Goal: Task Accomplishment & Management: Complete application form

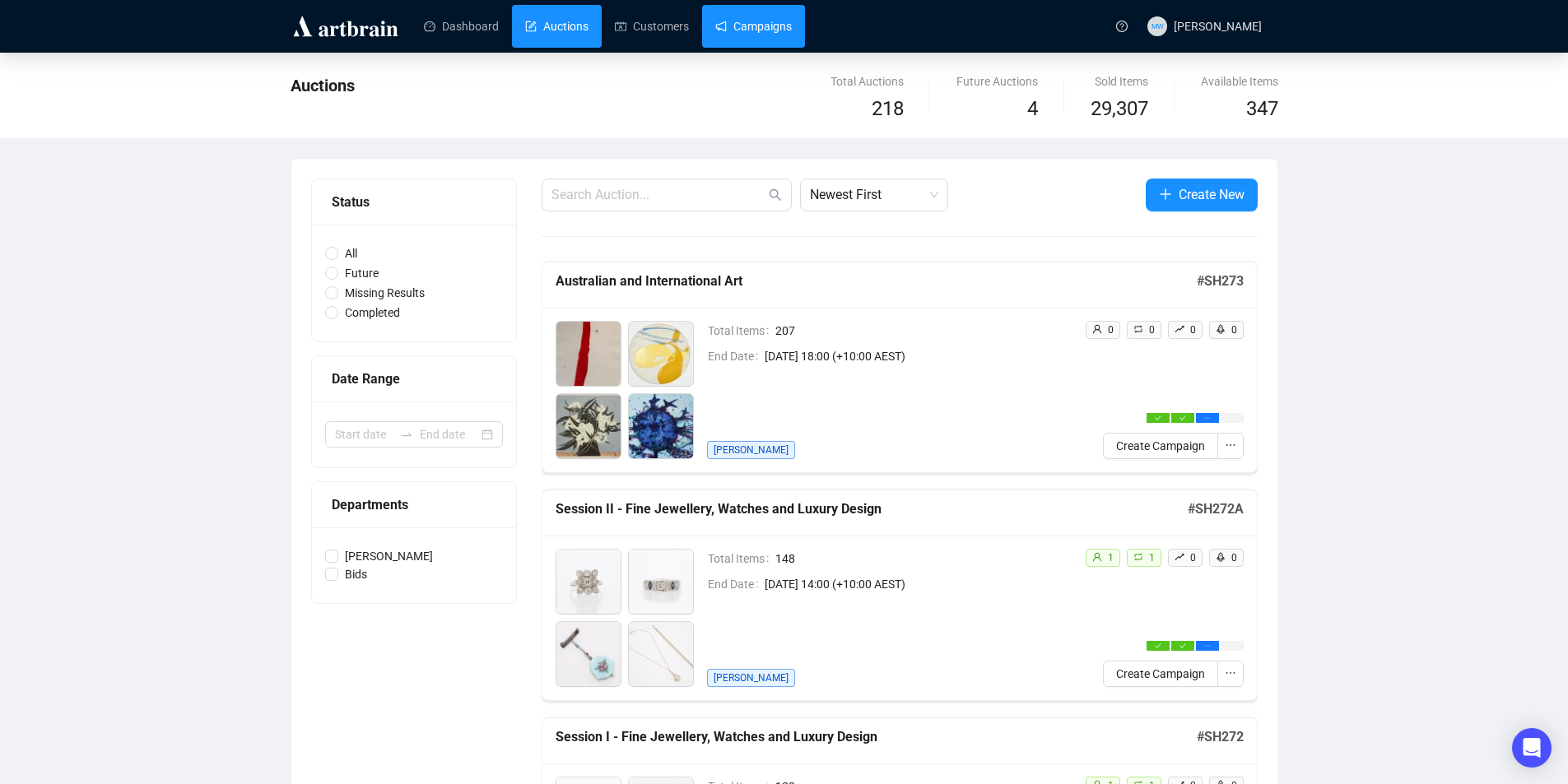
click at [730, 27] on link "Campaigns" at bounding box center [753, 26] width 77 height 43
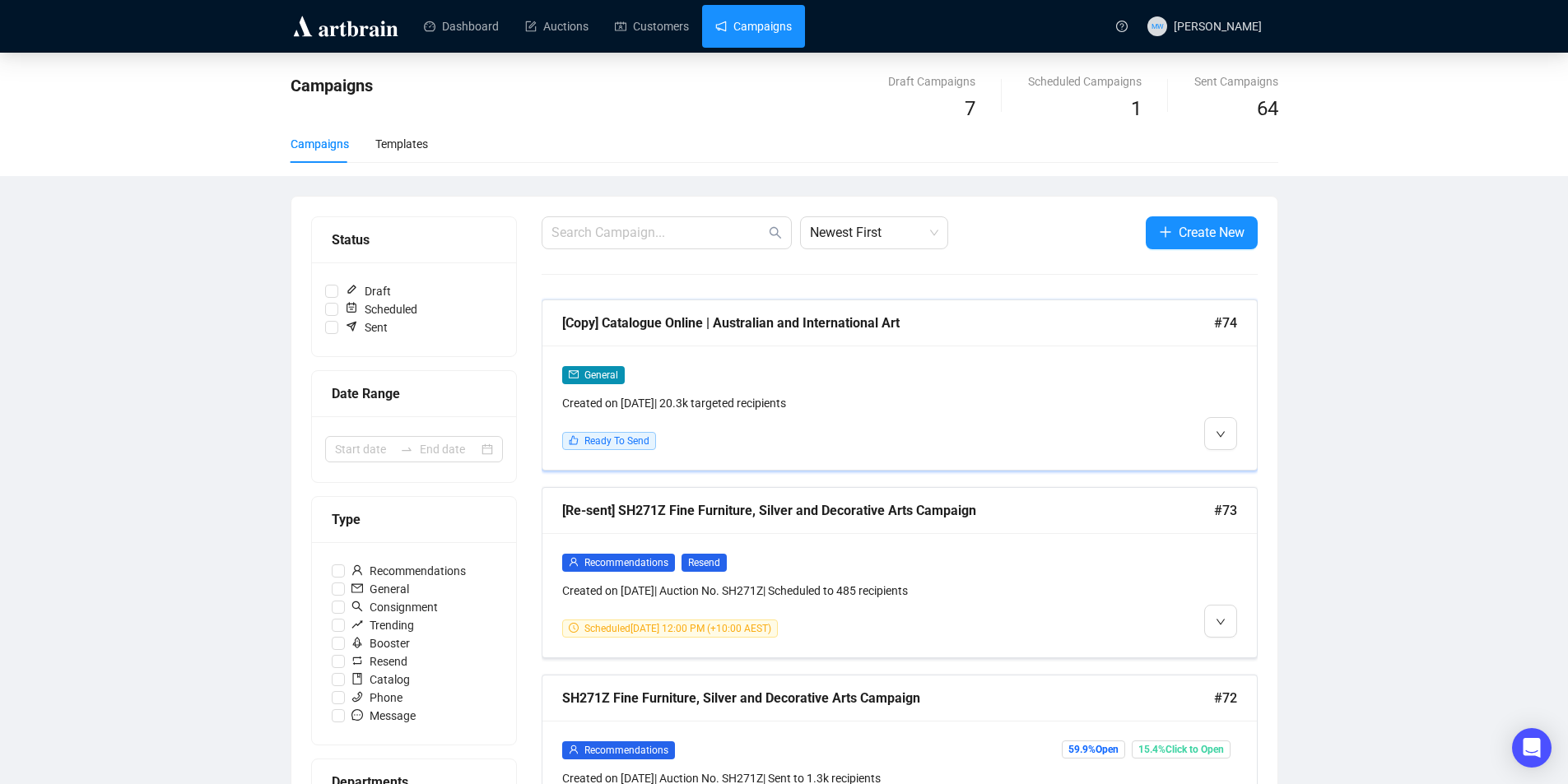
click at [902, 338] on div "[Copy] Catalogue Online | Australian and International Art #74" at bounding box center [900, 323] width 714 height 46
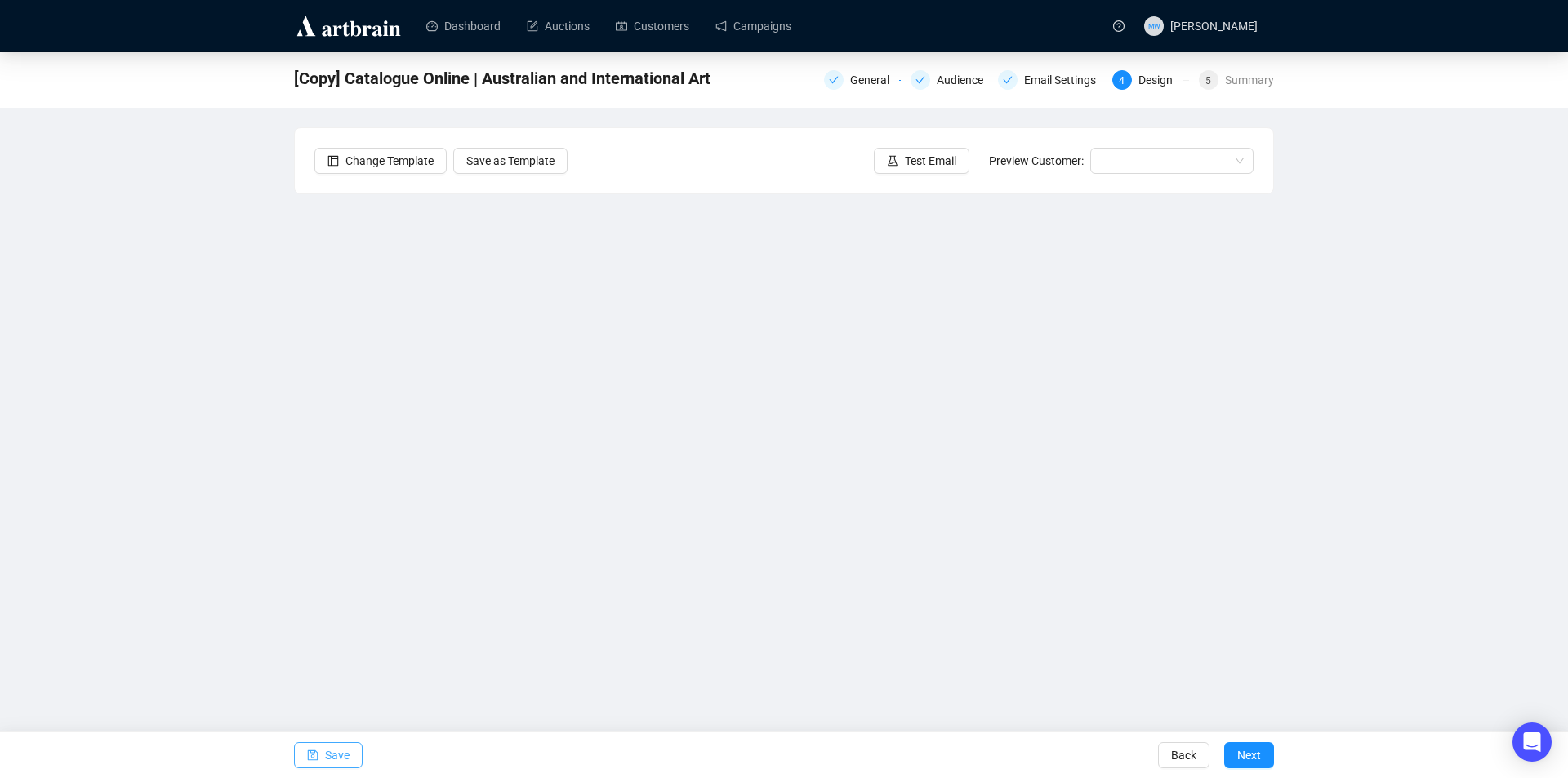
click at [325, 751] on span "Save" at bounding box center [337, 755] width 24 height 46
click at [923, 161] on span "Test Email" at bounding box center [930, 160] width 51 height 18
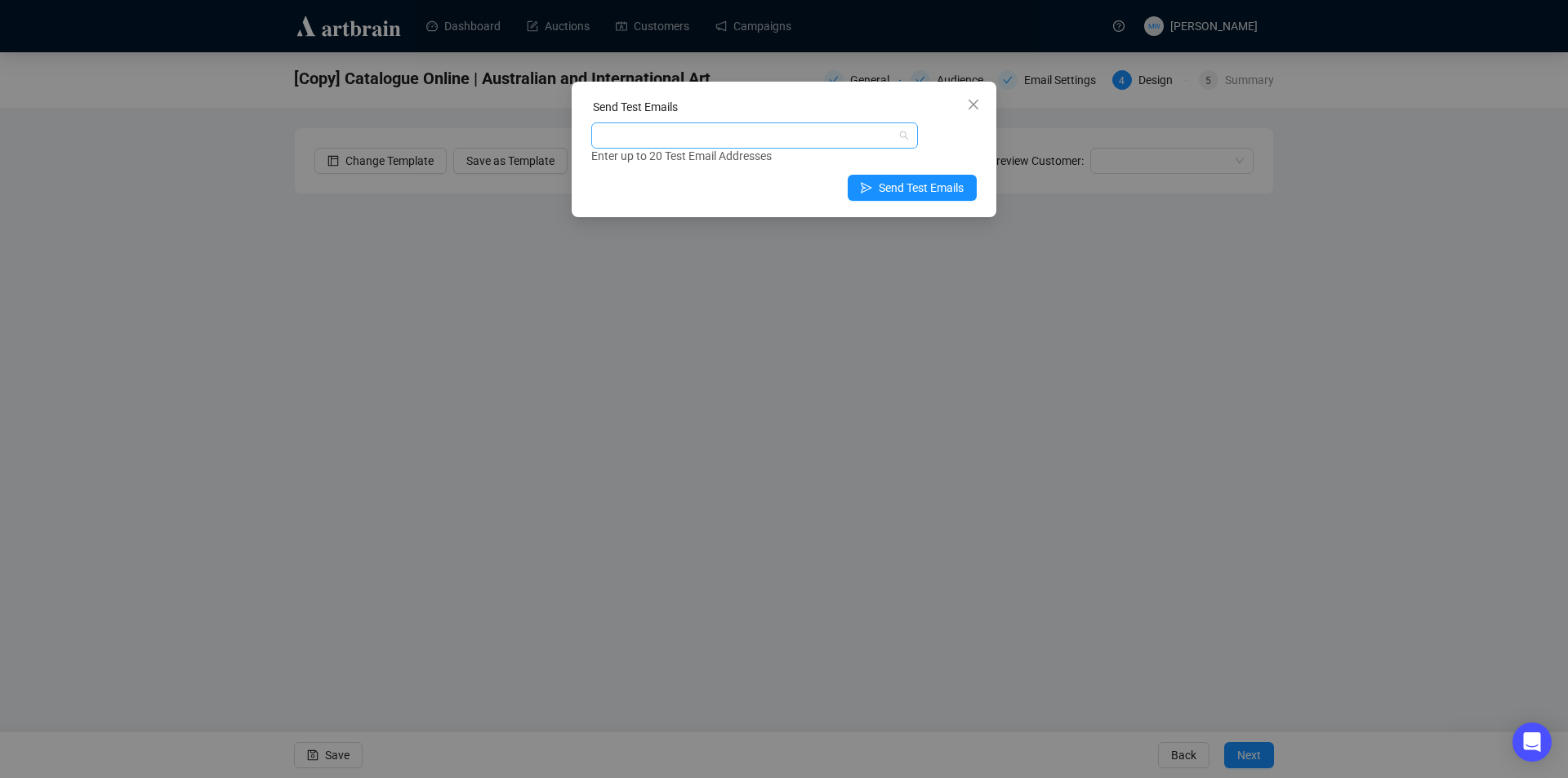
click at [776, 132] on div at bounding box center [746, 135] width 303 height 23
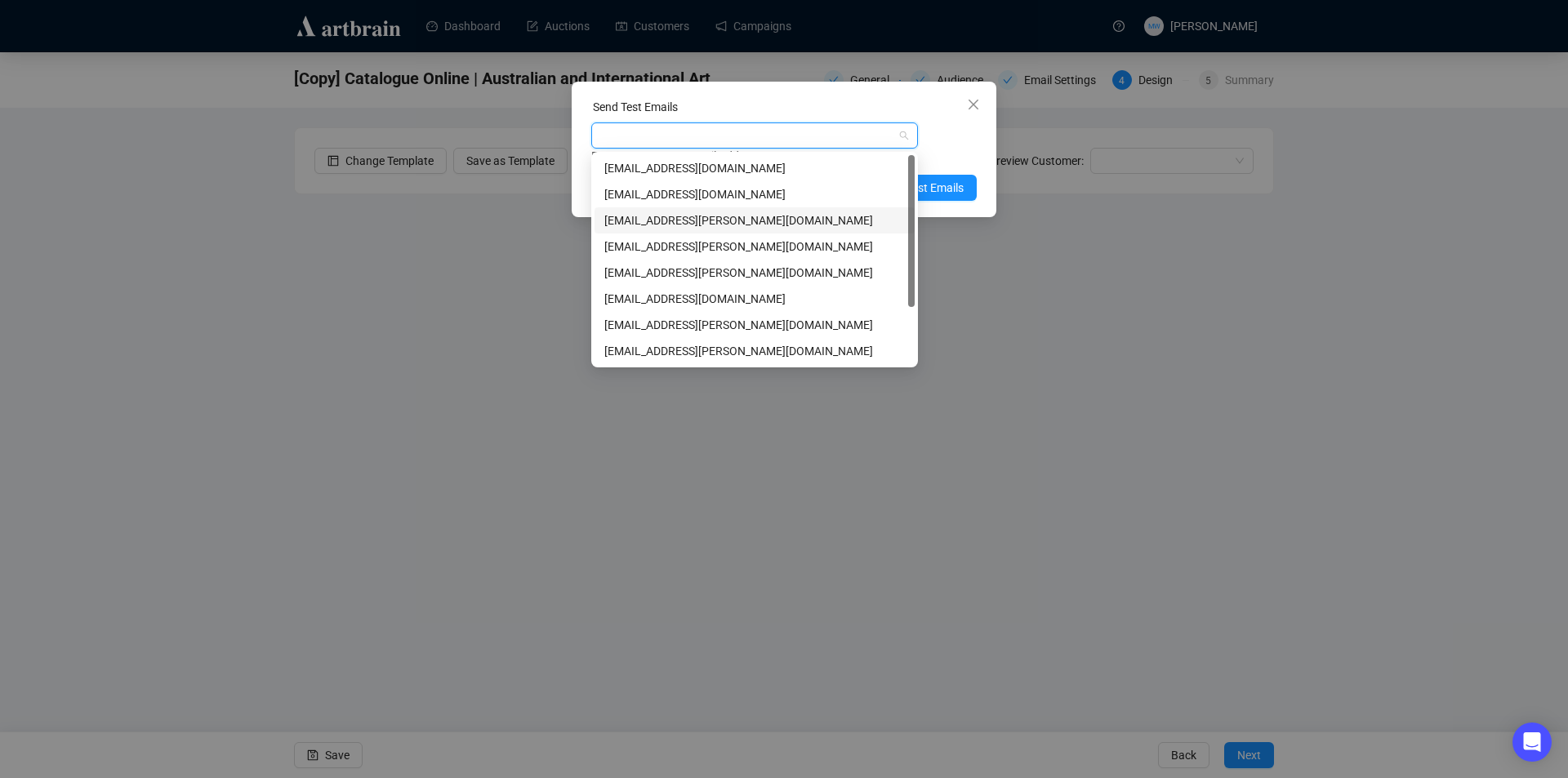
click at [711, 217] on div "[EMAIL_ADDRESS][PERSON_NAME][DOMAIN_NAME]" at bounding box center [754, 220] width 300 height 18
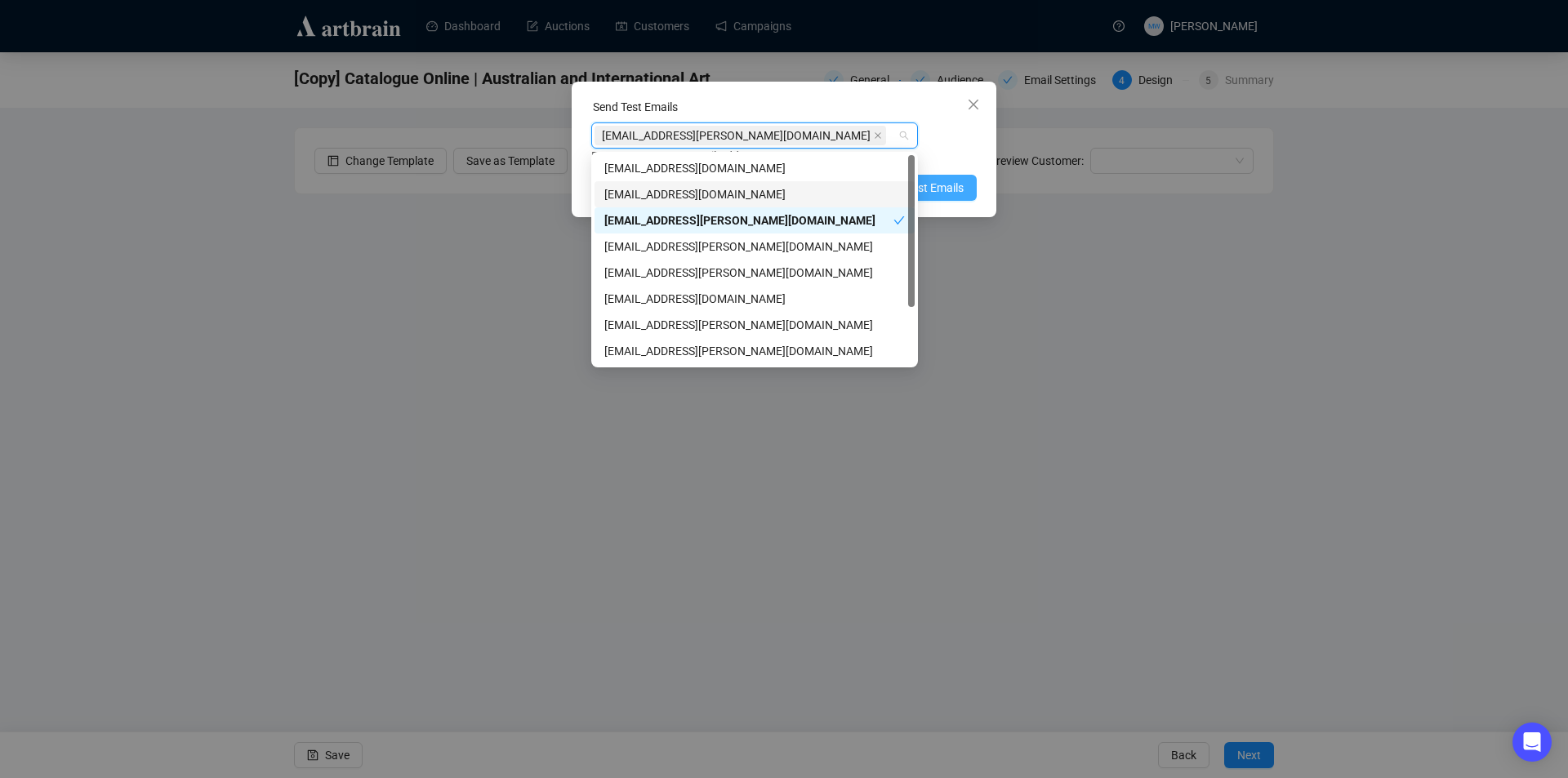
click at [950, 192] on span "Send Test Emails" at bounding box center [921, 187] width 85 height 18
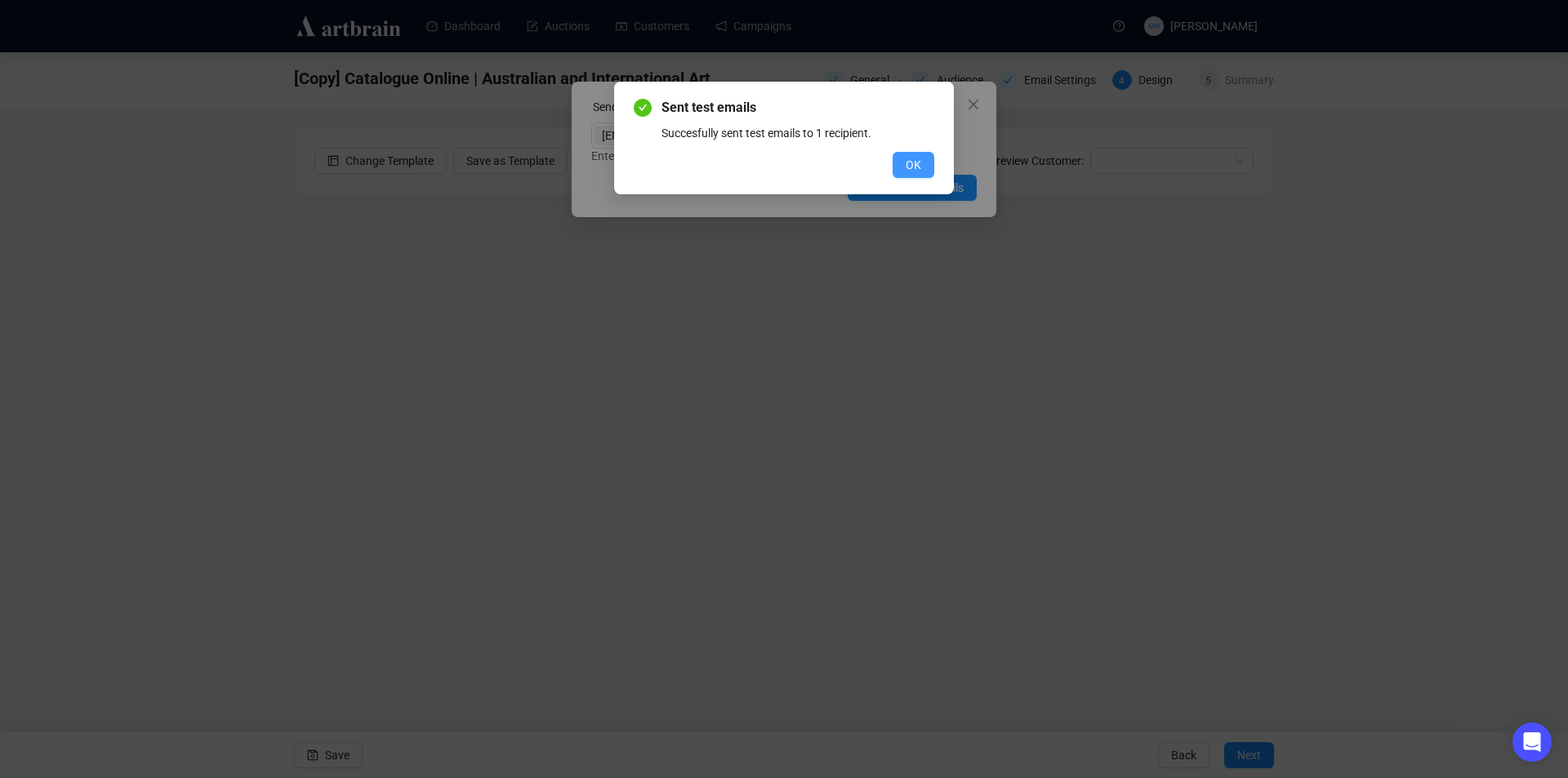
click at [908, 165] on span "OK" at bounding box center [913, 165] width 15 height 18
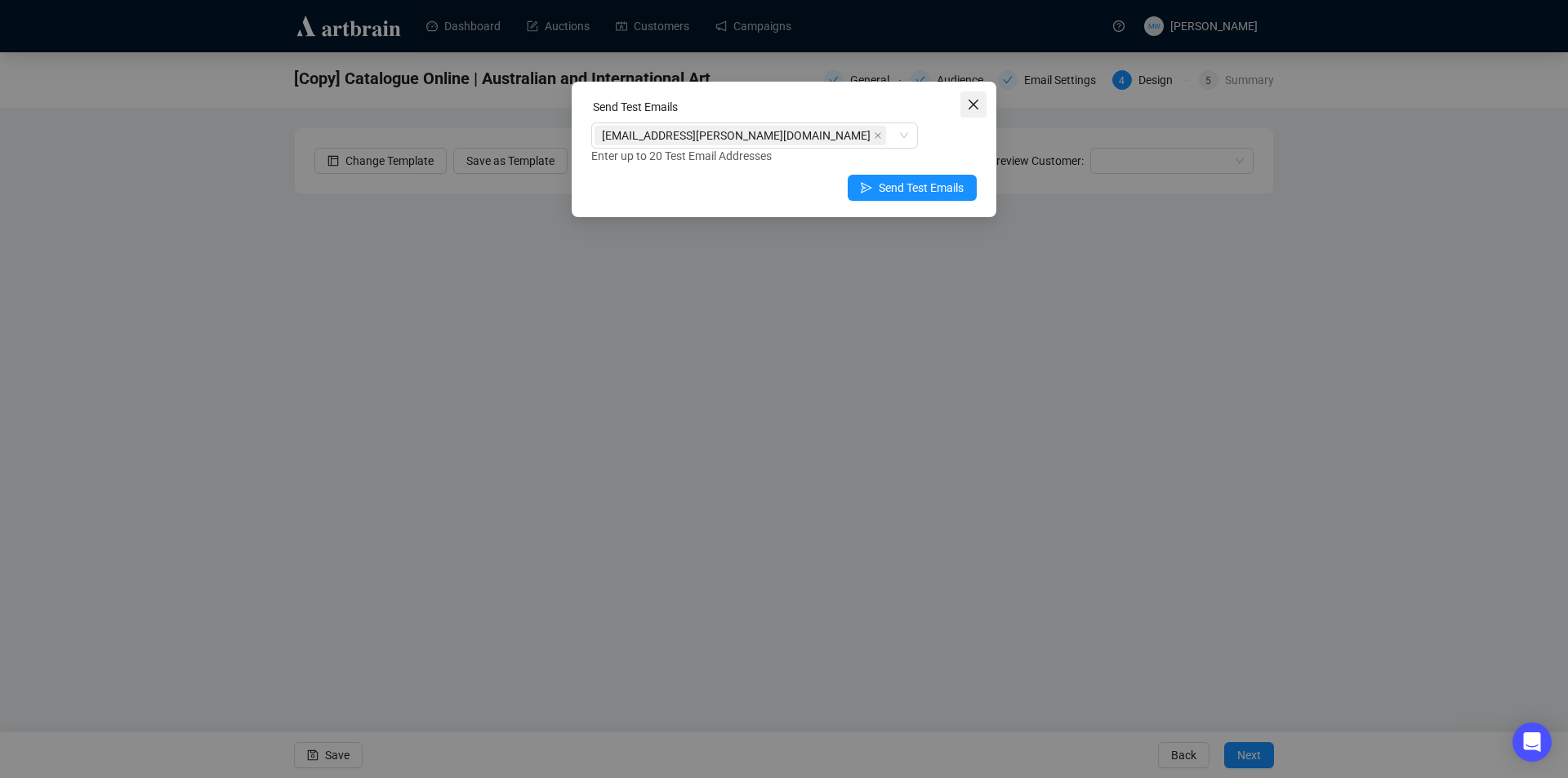
click at [979, 103] on icon "close" at bounding box center [973, 104] width 13 height 13
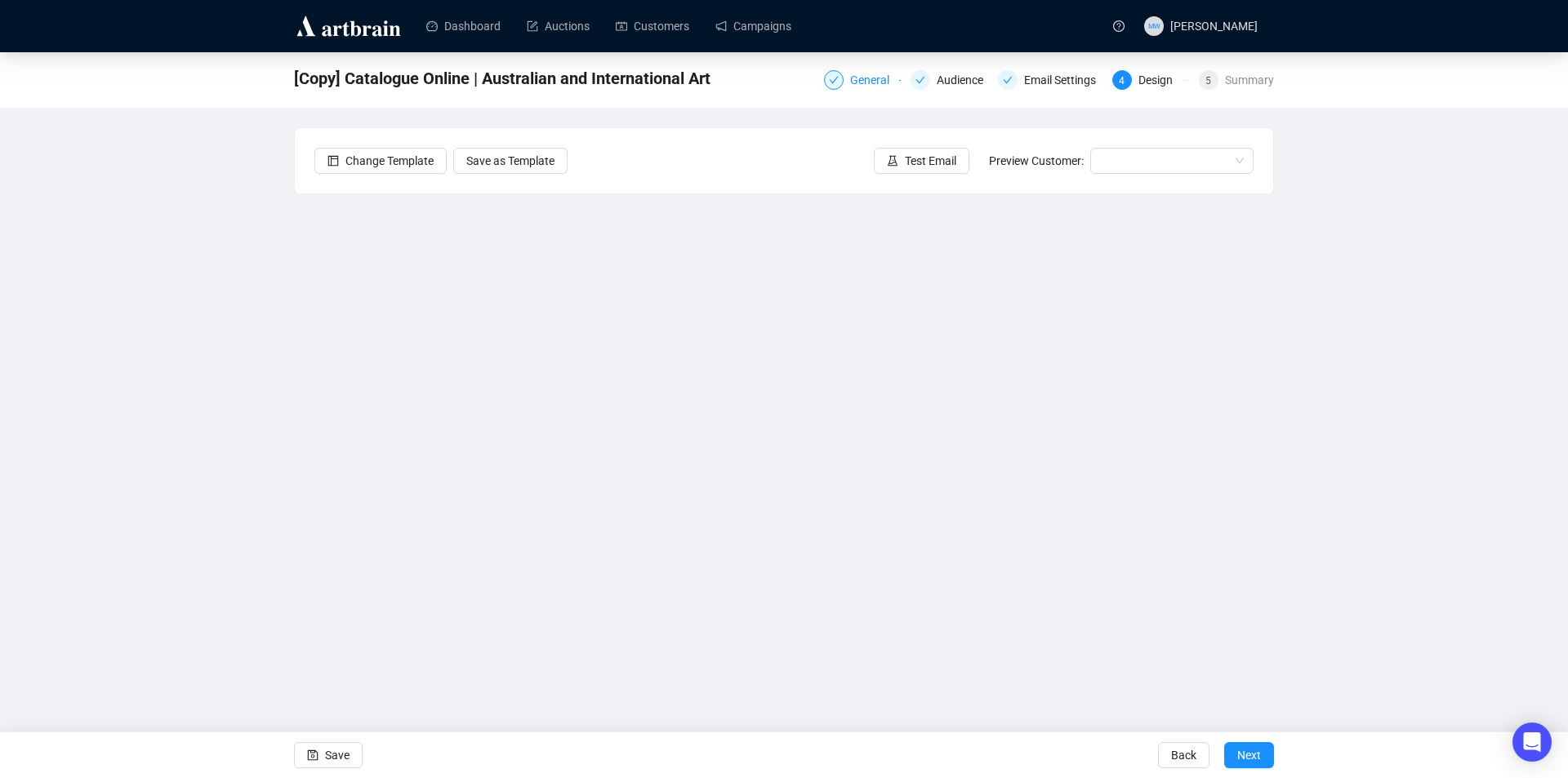
click at [868, 79] on div "General" at bounding box center [875, 79] width 49 height 19
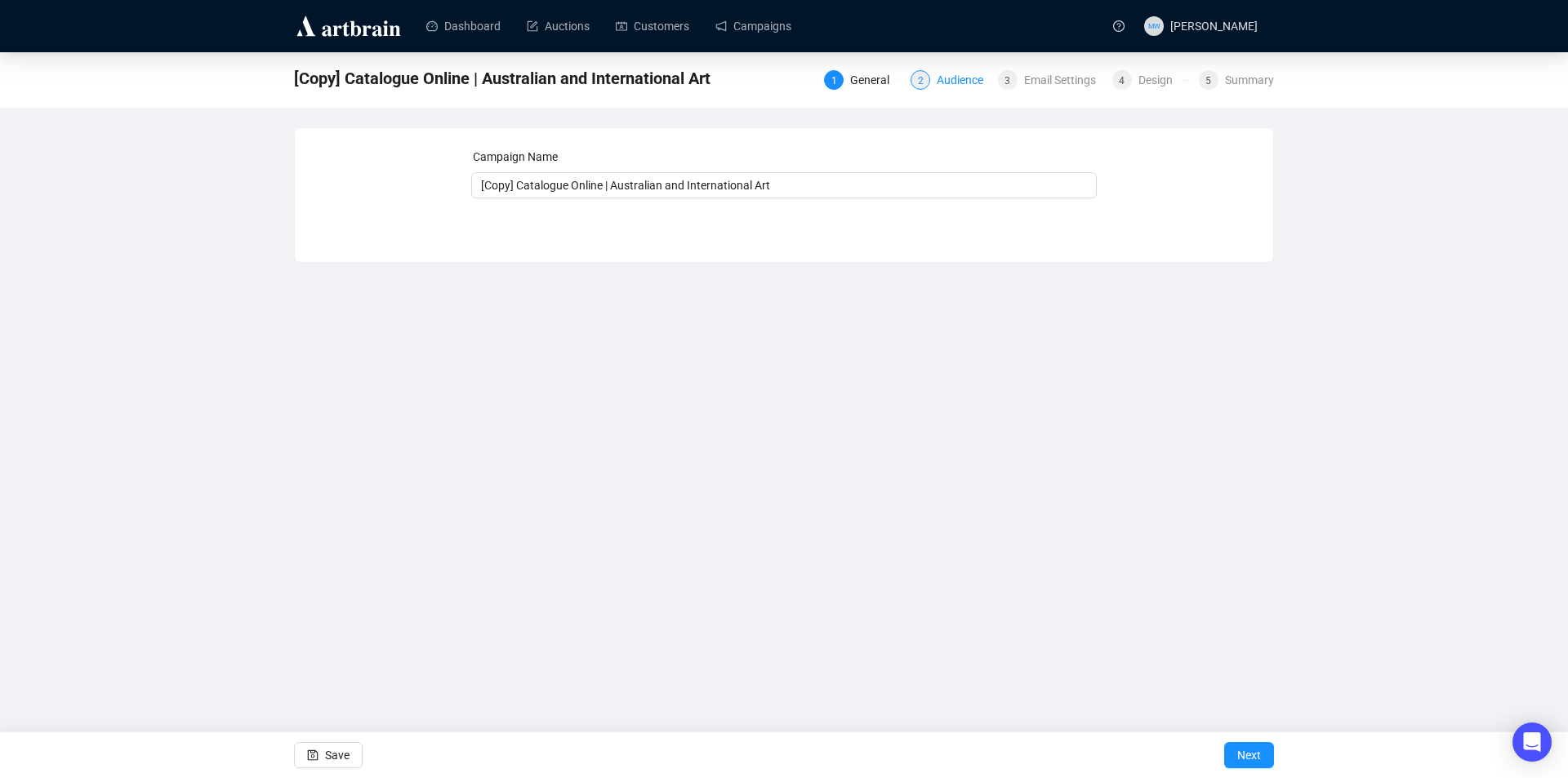
click at [962, 78] on div "Audience" at bounding box center [965, 79] width 57 height 19
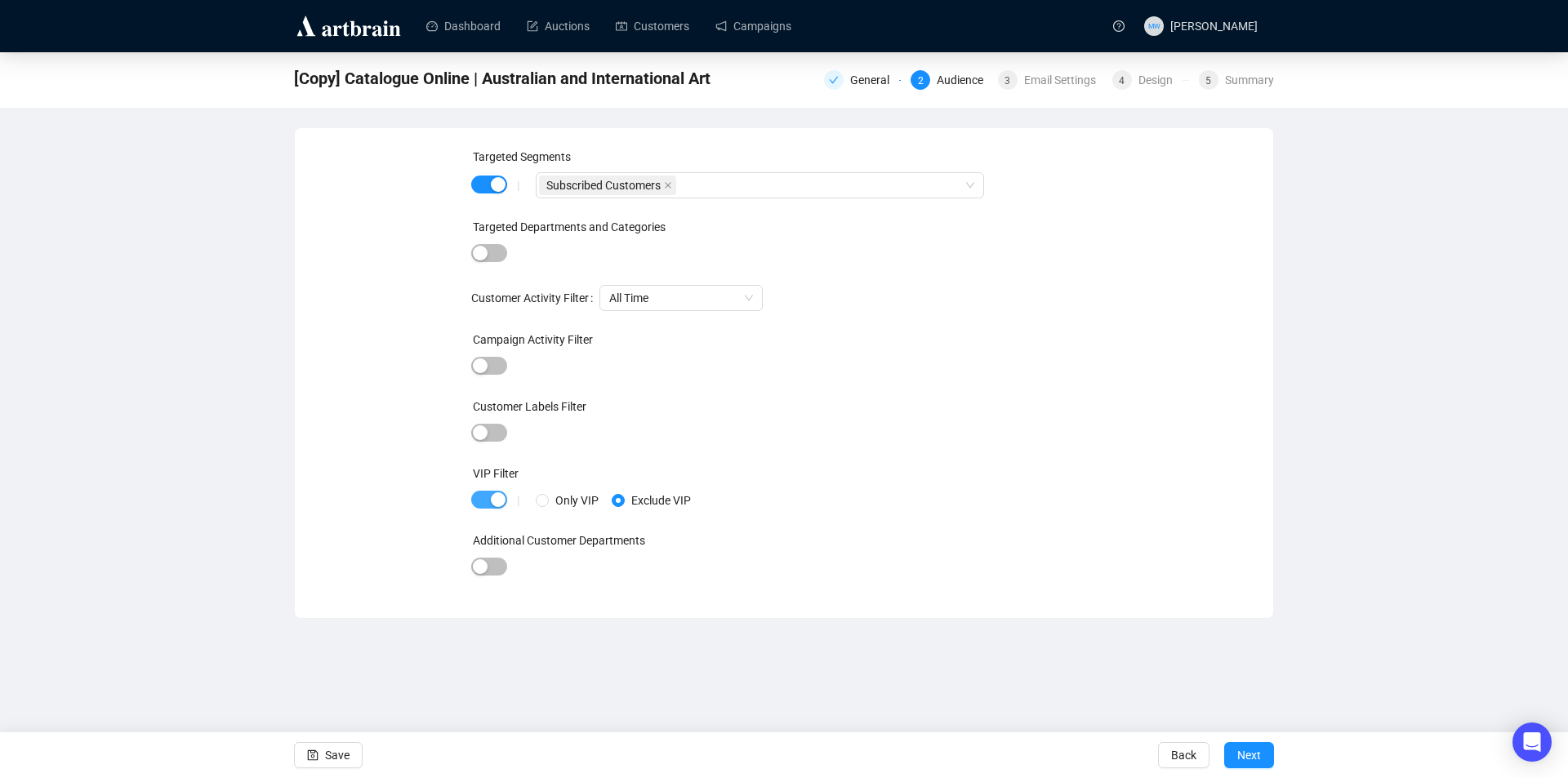
click at [481, 500] on span "button" at bounding box center [489, 500] width 36 height 18
click at [342, 755] on span "Save" at bounding box center [337, 755] width 24 height 46
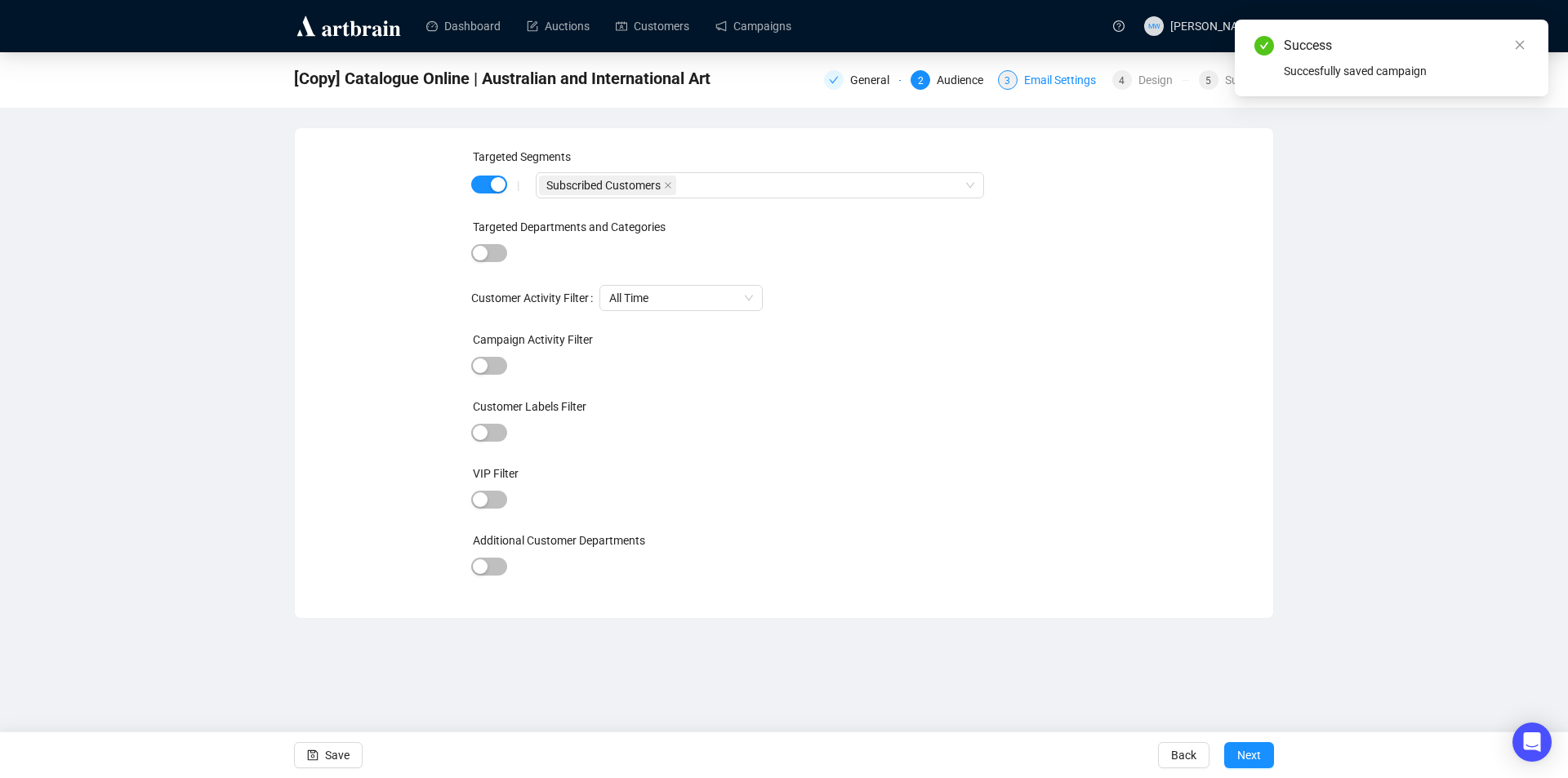
click at [1052, 81] on div "Email Settings" at bounding box center [1065, 79] width 82 height 19
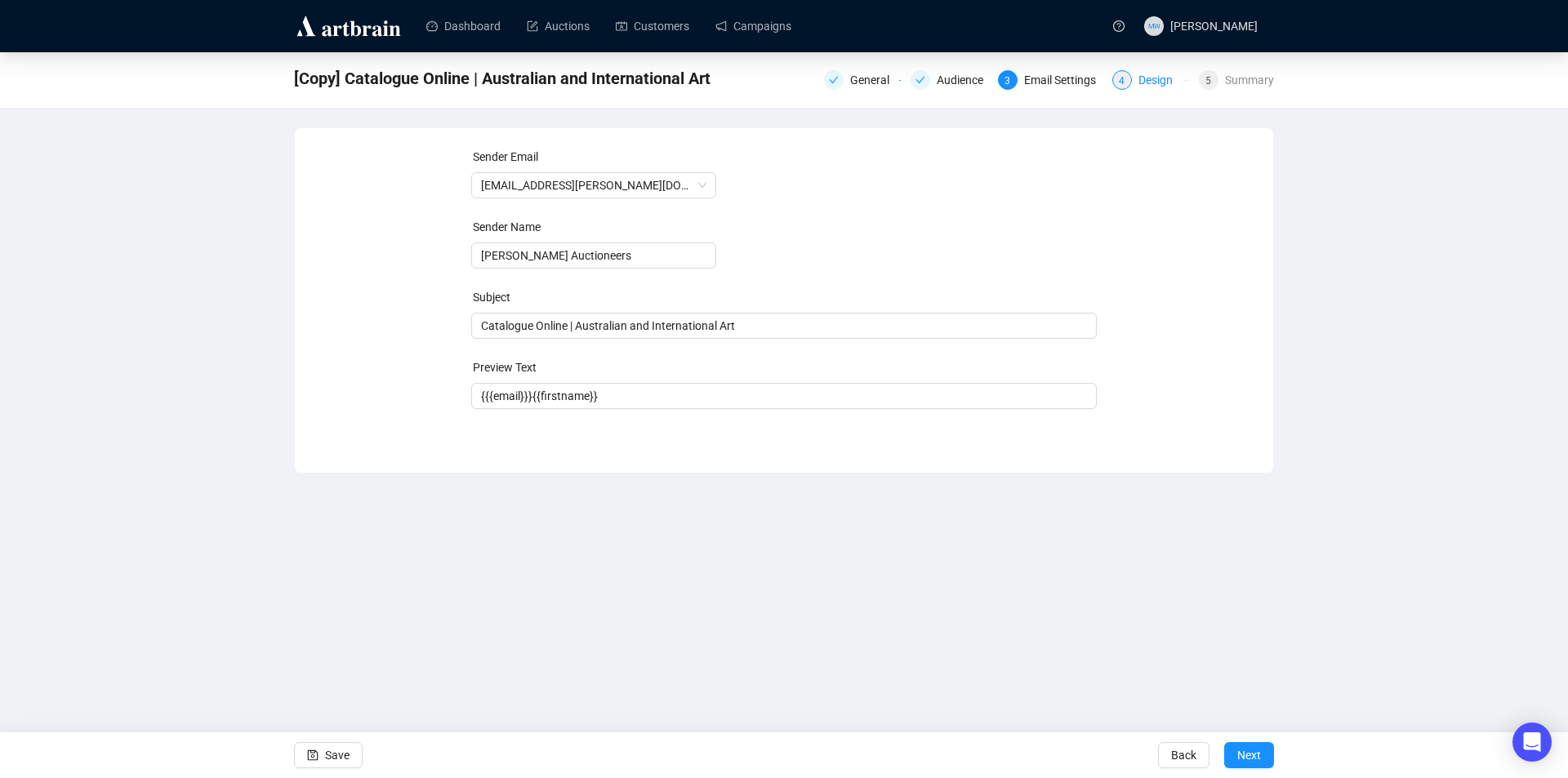
click at [1159, 83] on div "Design" at bounding box center [1160, 79] width 44 height 19
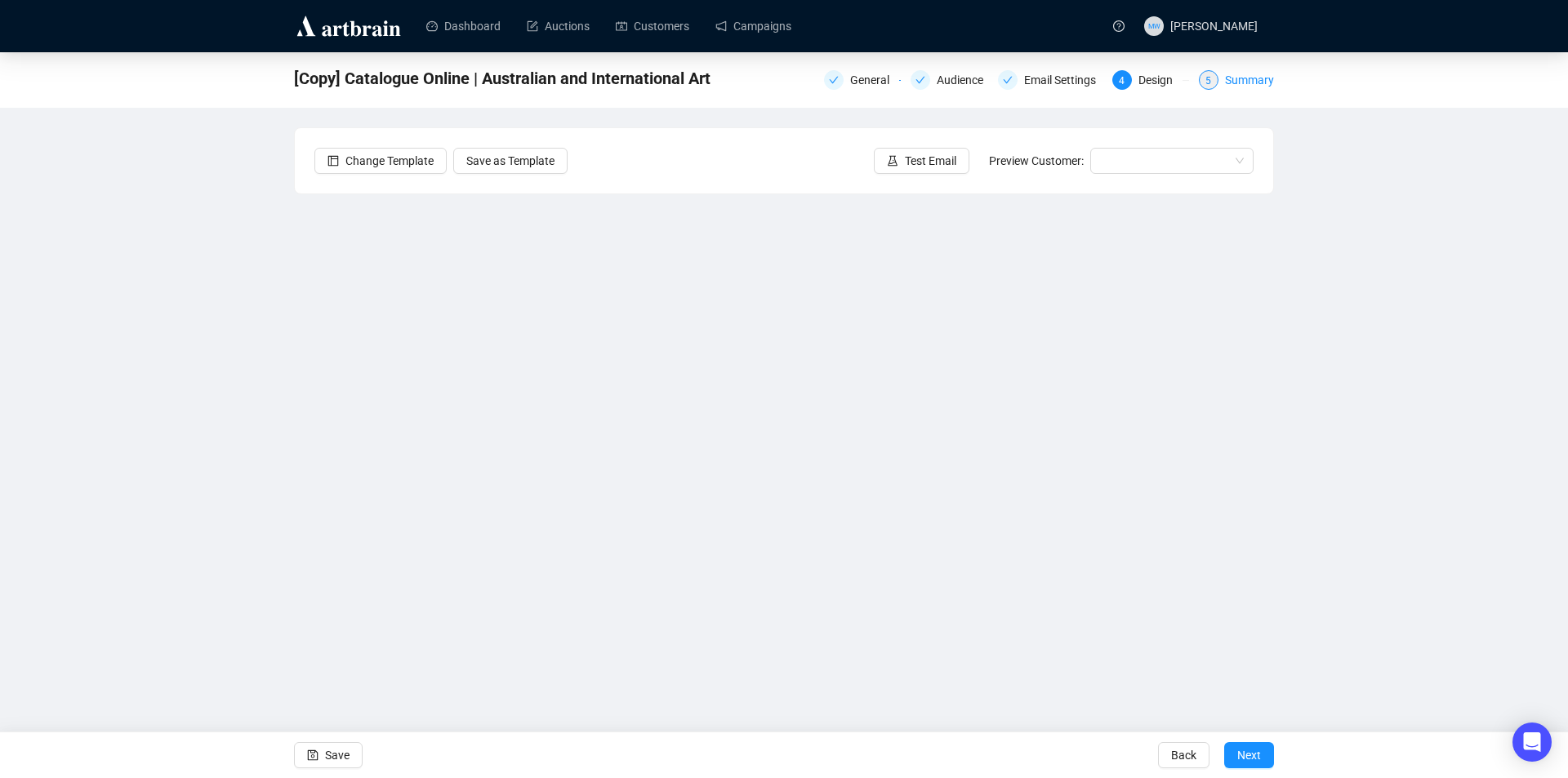
click at [1242, 85] on div "Summary" at bounding box center [1250, 79] width 49 height 19
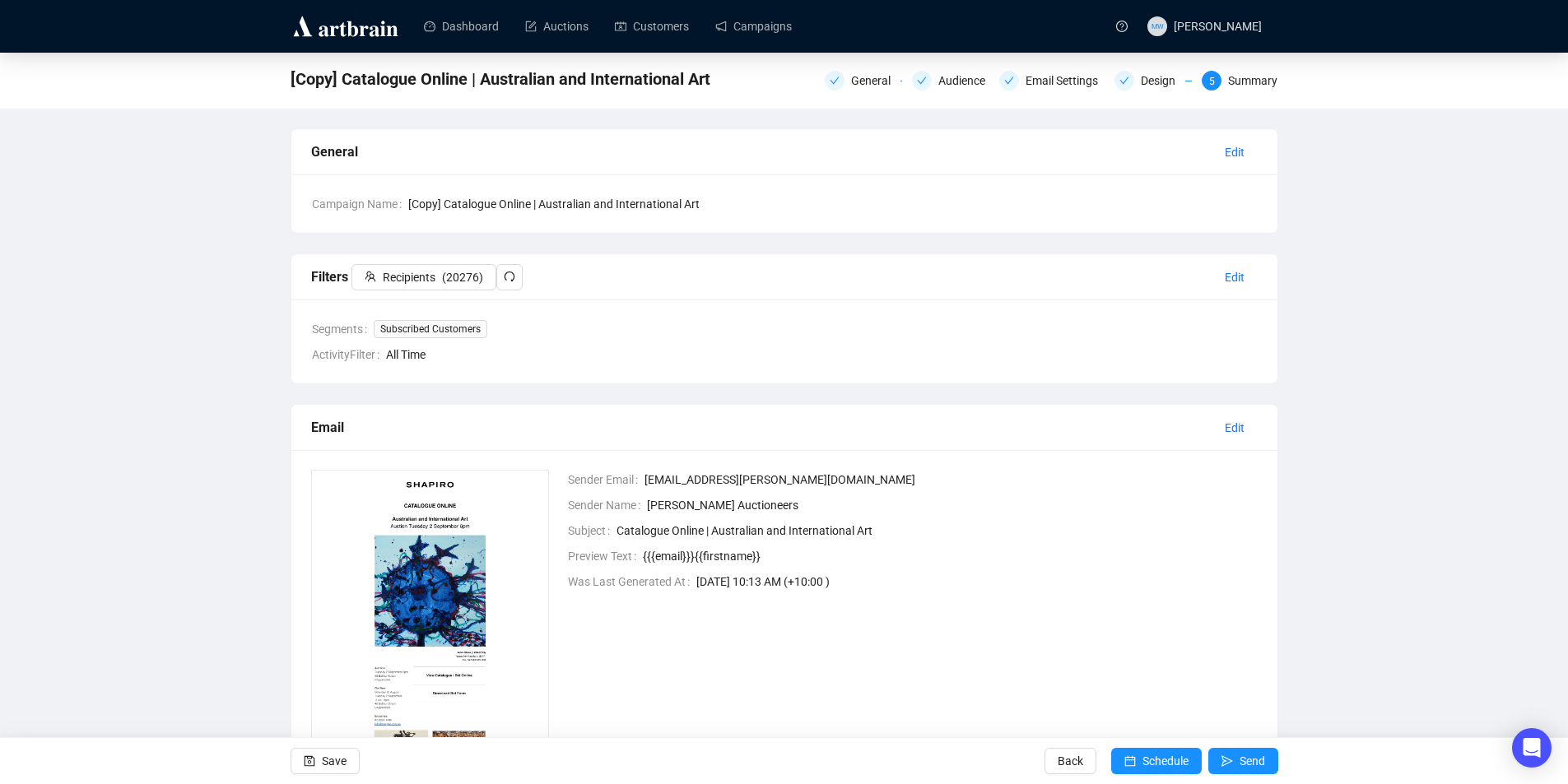
scroll to position [119, 0]
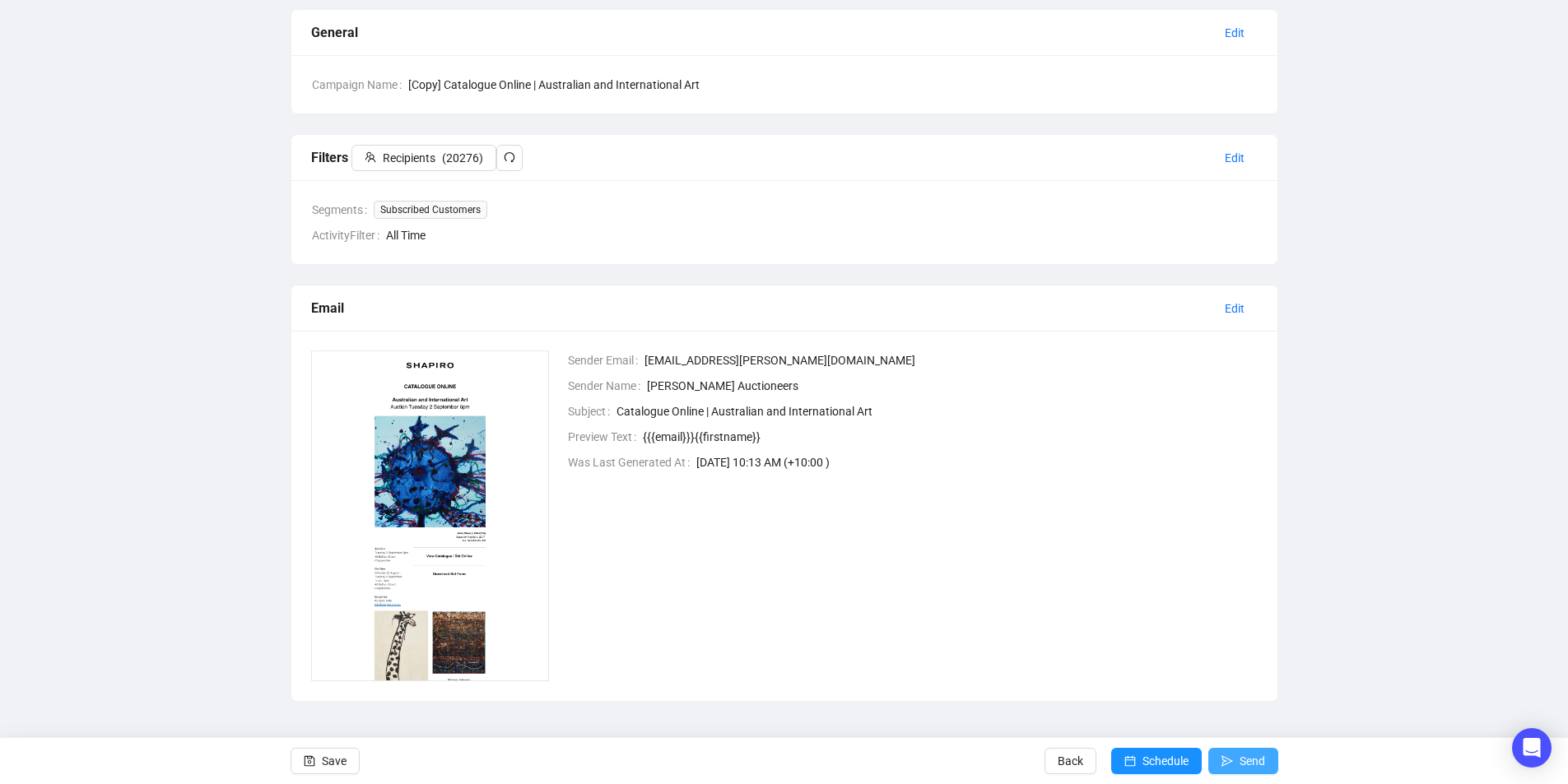
click at [1268, 755] on button "Send" at bounding box center [1243, 761] width 70 height 26
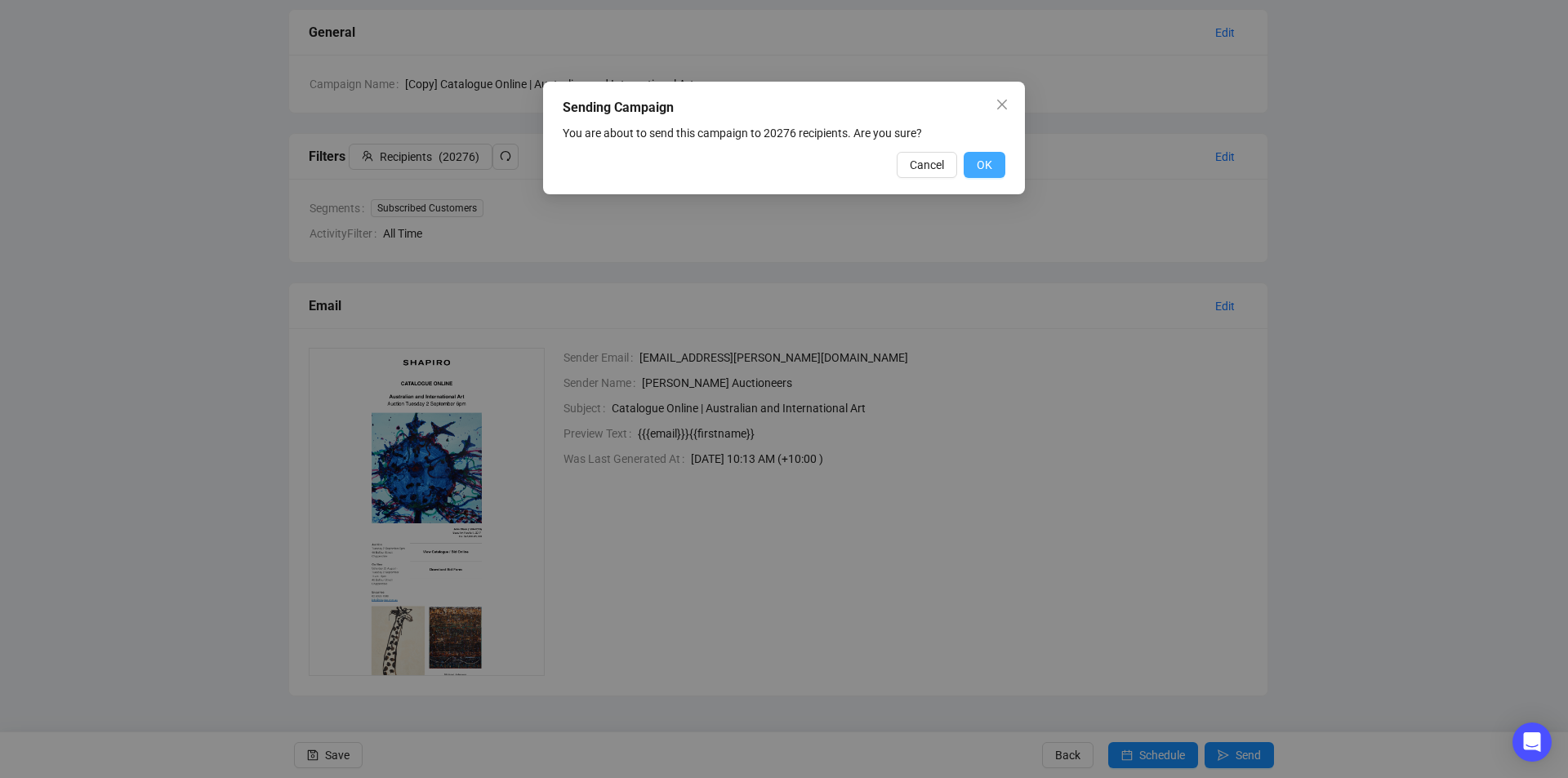
click at [980, 160] on span "OK" at bounding box center [985, 165] width 15 height 18
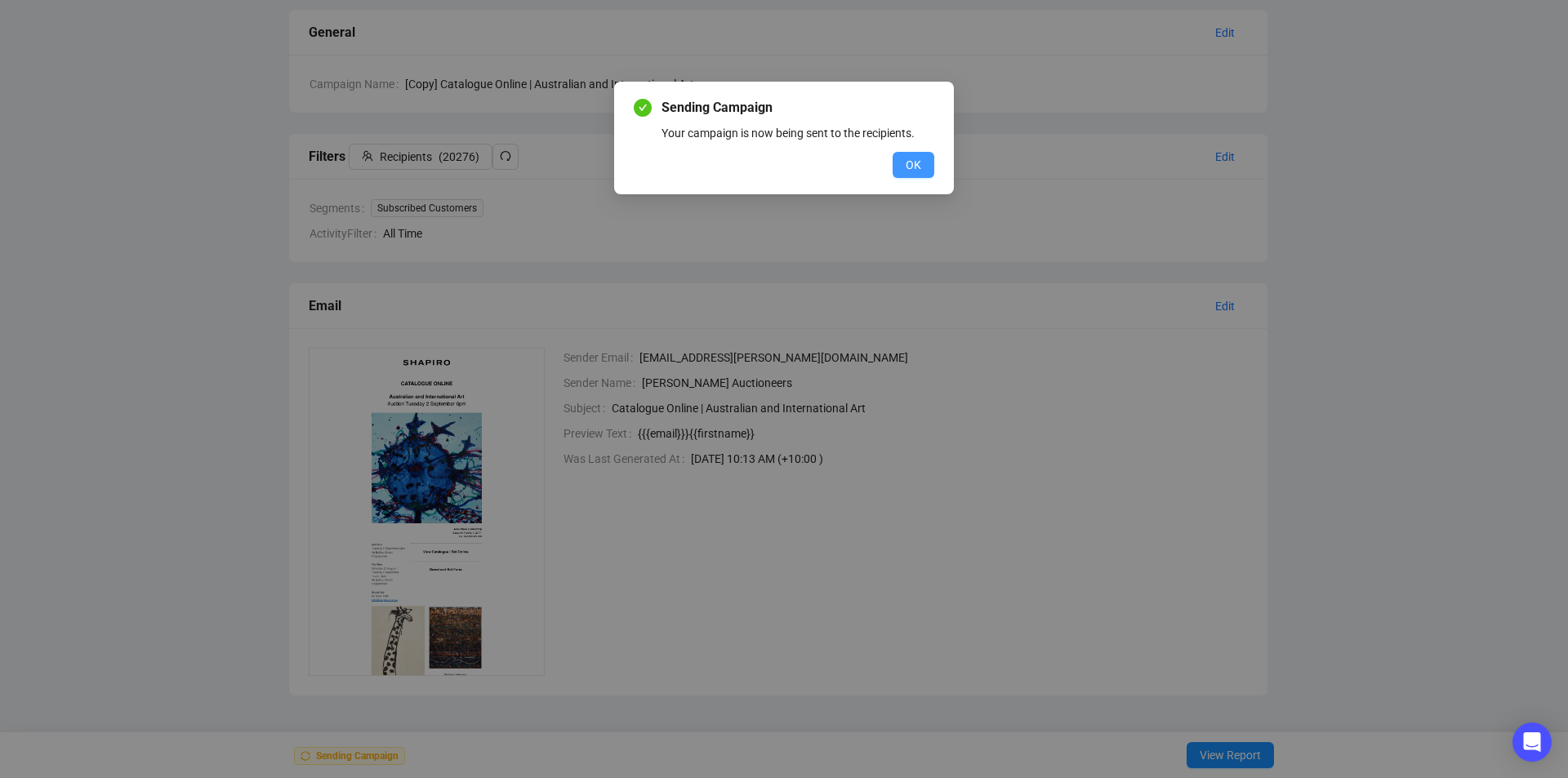
click at [918, 170] on span "OK" at bounding box center [913, 165] width 15 height 18
